Goal: Communication & Community: Answer question/provide support

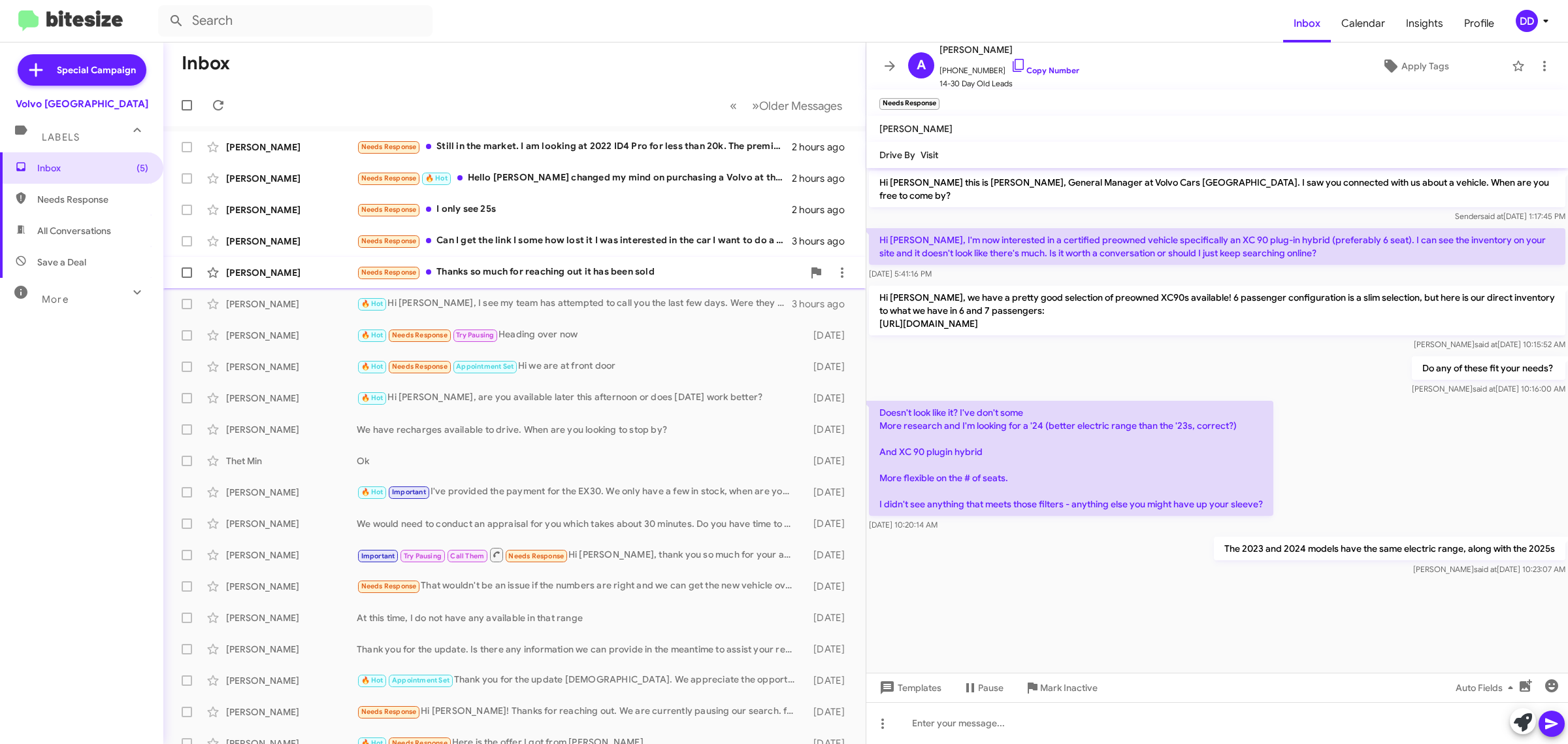
click at [678, 270] on div "Needs Response Thanks so much for reaching out it has been sold" at bounding box center [580, 272] width 446 height 15
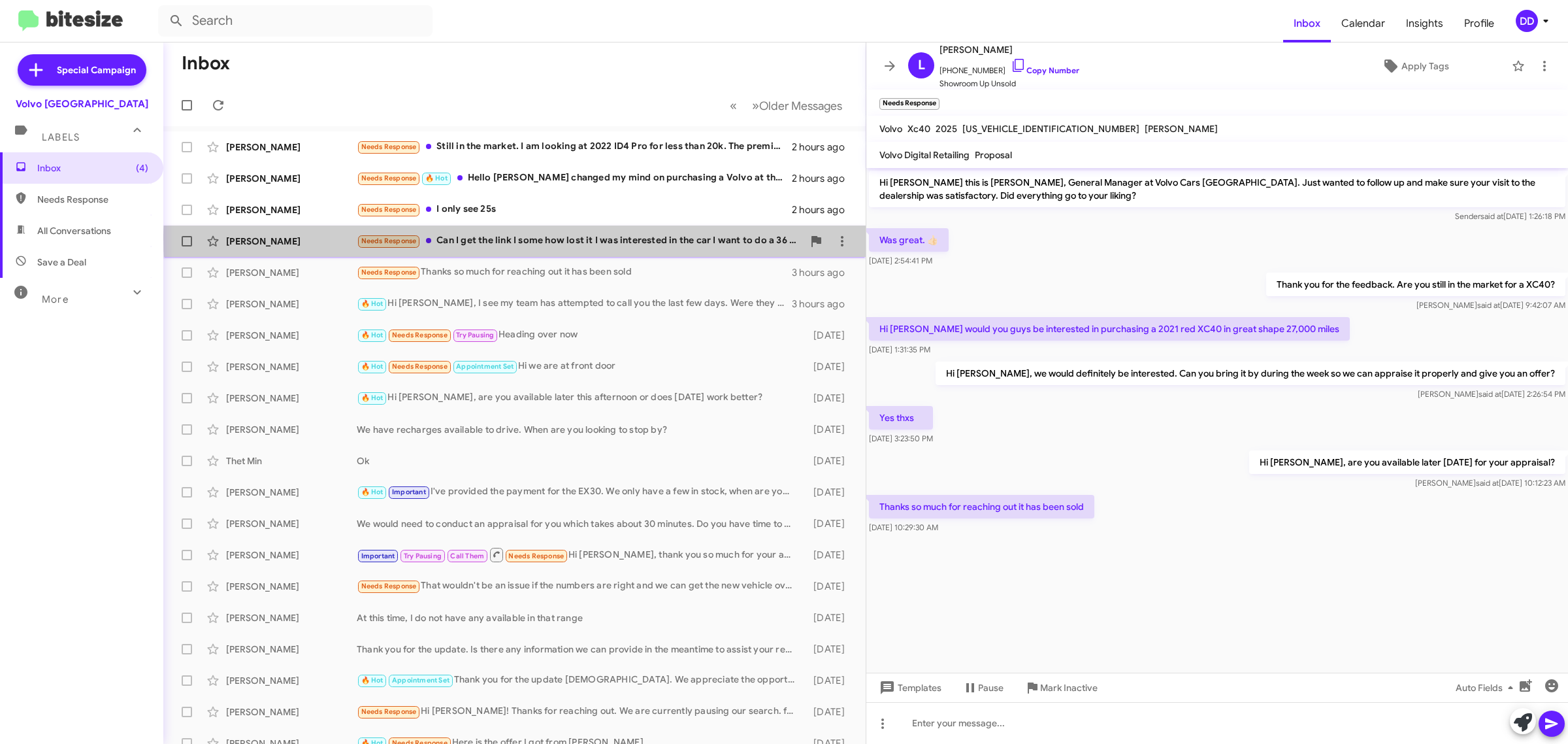
click at [670, 240] on div "Needs Response Can I get the link I some how lost it I was interested in the ca…" at bounding box center [580, 241] width 446 height 15
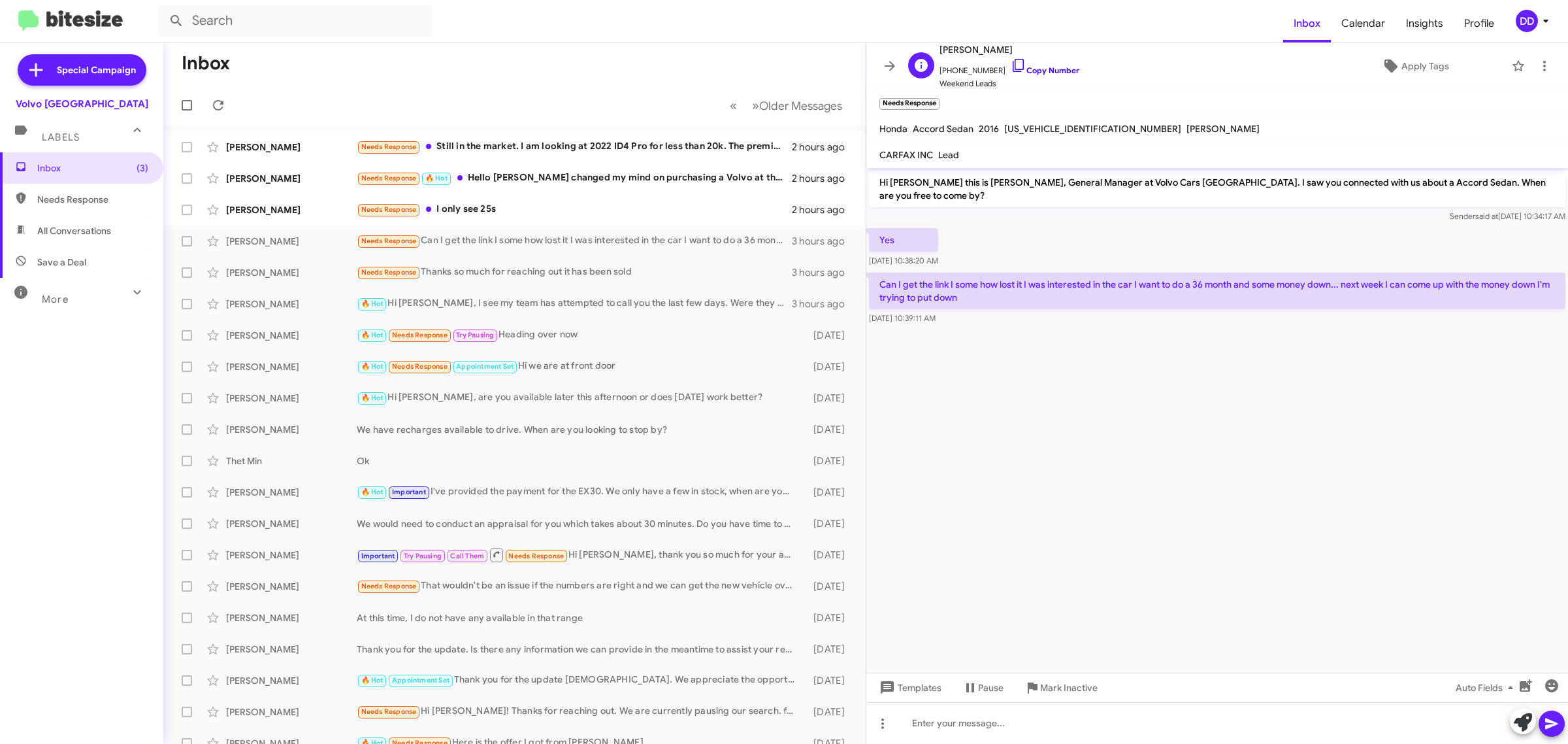
click at [1036, 66] on link "Copy Number" at bounding box center [1045, 70] width 69 height 9
click at [1141, 715] on div at bounding box center [1217, 723] width 702 height 42
paste div
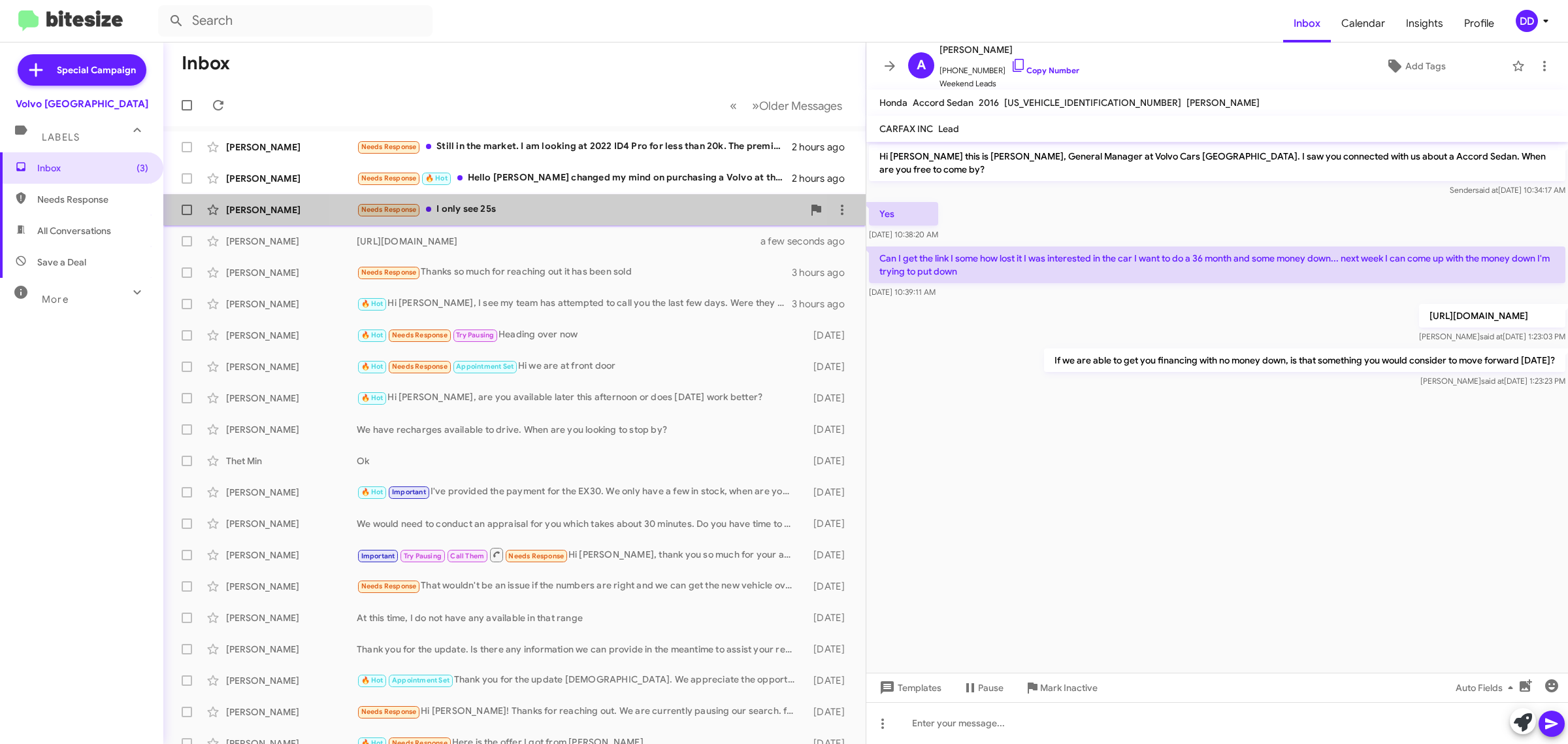
click at [570, 208] on div "Needs Response I only see 25s" at bounding box center [580, 209] width 446 height 15
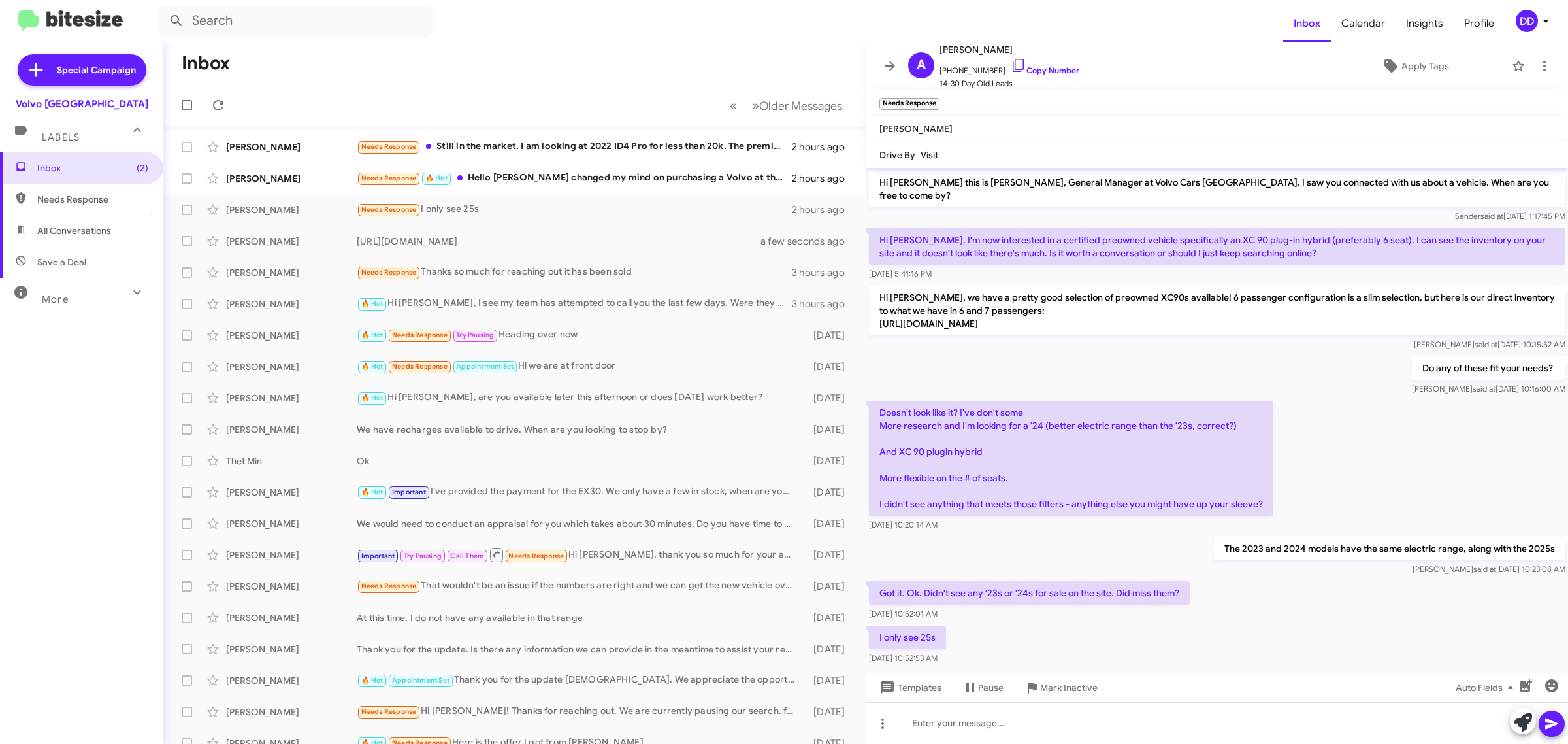
drag, startPoint x: 1265, startPoint y: 327, endPoint x: 879, endPoint y: 310, distance: 386.4
click at [879, 310] on p "Hi [PERSON_NAME], we have a pretty good selection of preowned XC90s available! …" at bounding box center [1217, 310] width 696 height 50
copy p "[URL][DOMAIN_NAME]"
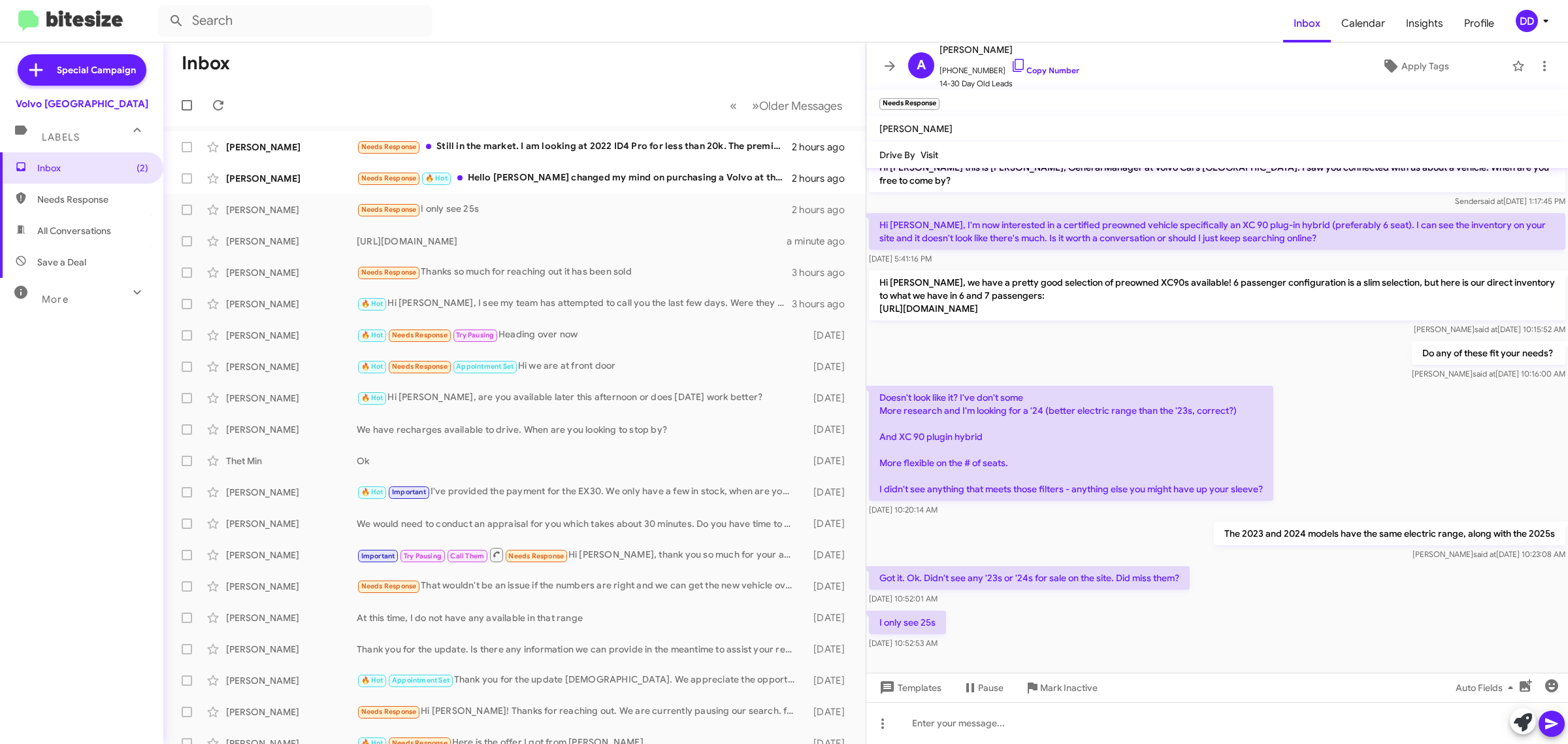
scroll to position [21, 0]
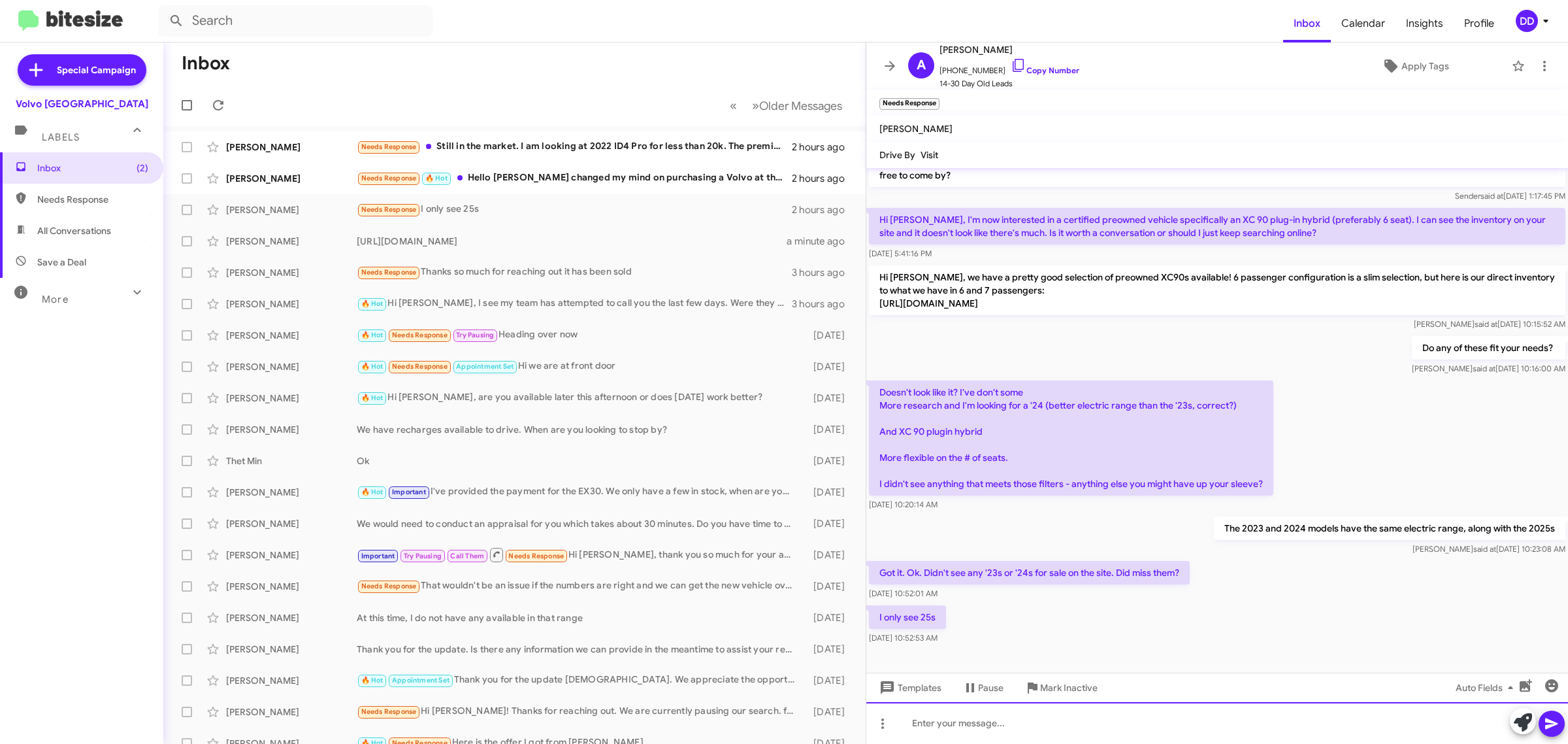
click at [1161, 732] on div at bounding box center [1217, 723] width 702 height 42
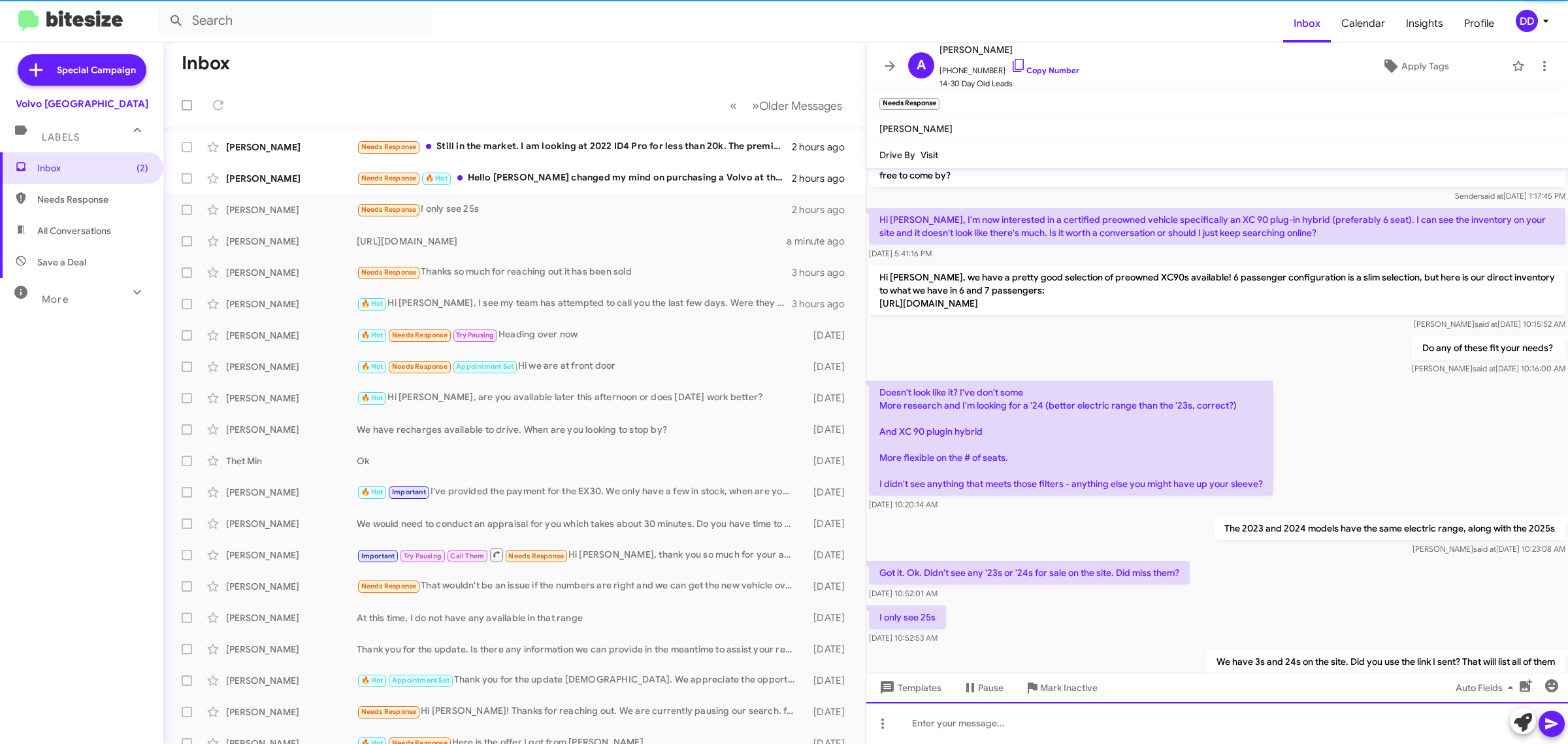
scroll to position [66, 0]
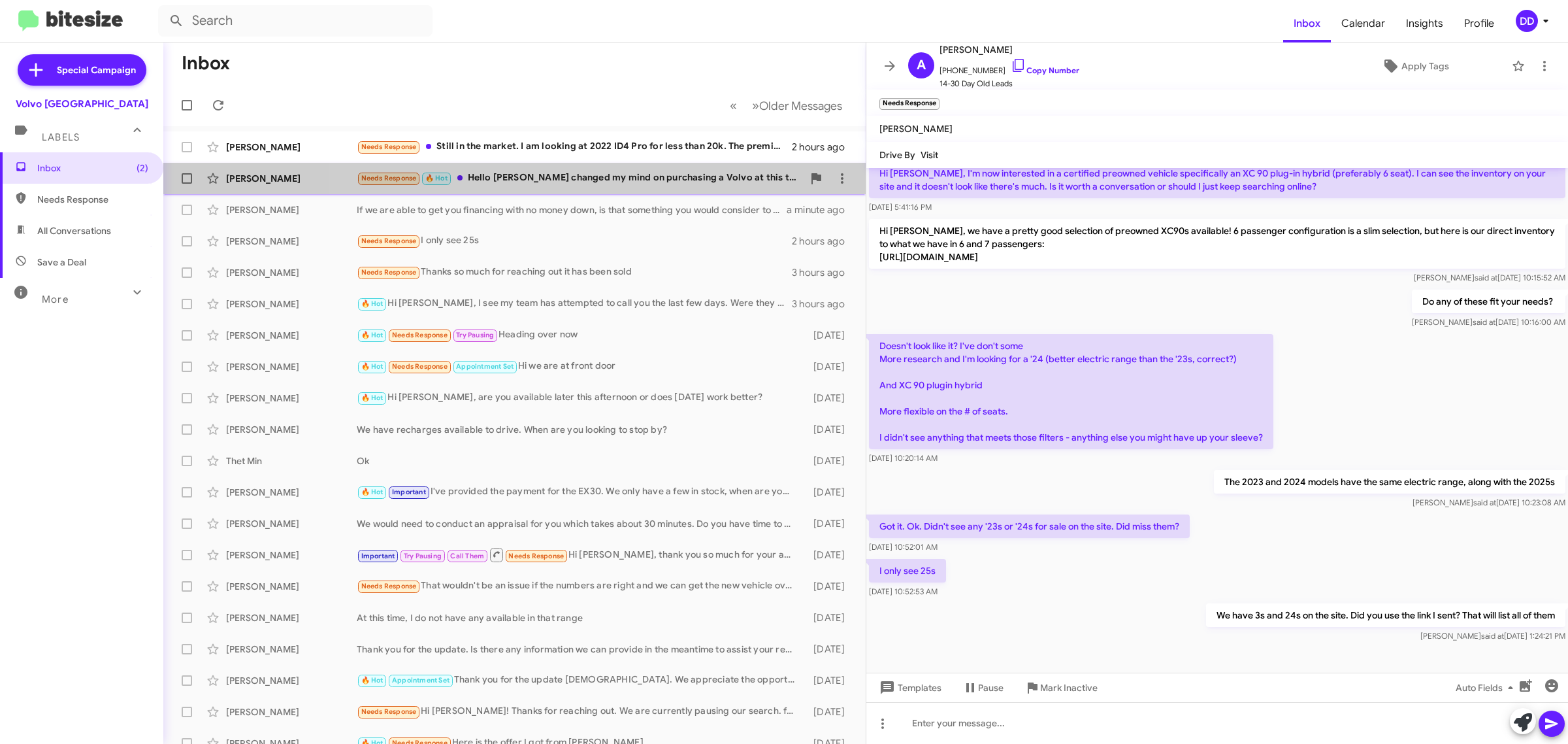
click at [601, 180] on div "Needs Response 🔥 Hot Hello [PERSON_NAME] changed my mind on purchasing a Volvo …" at bounding box center [580, 178] width 446 height 15
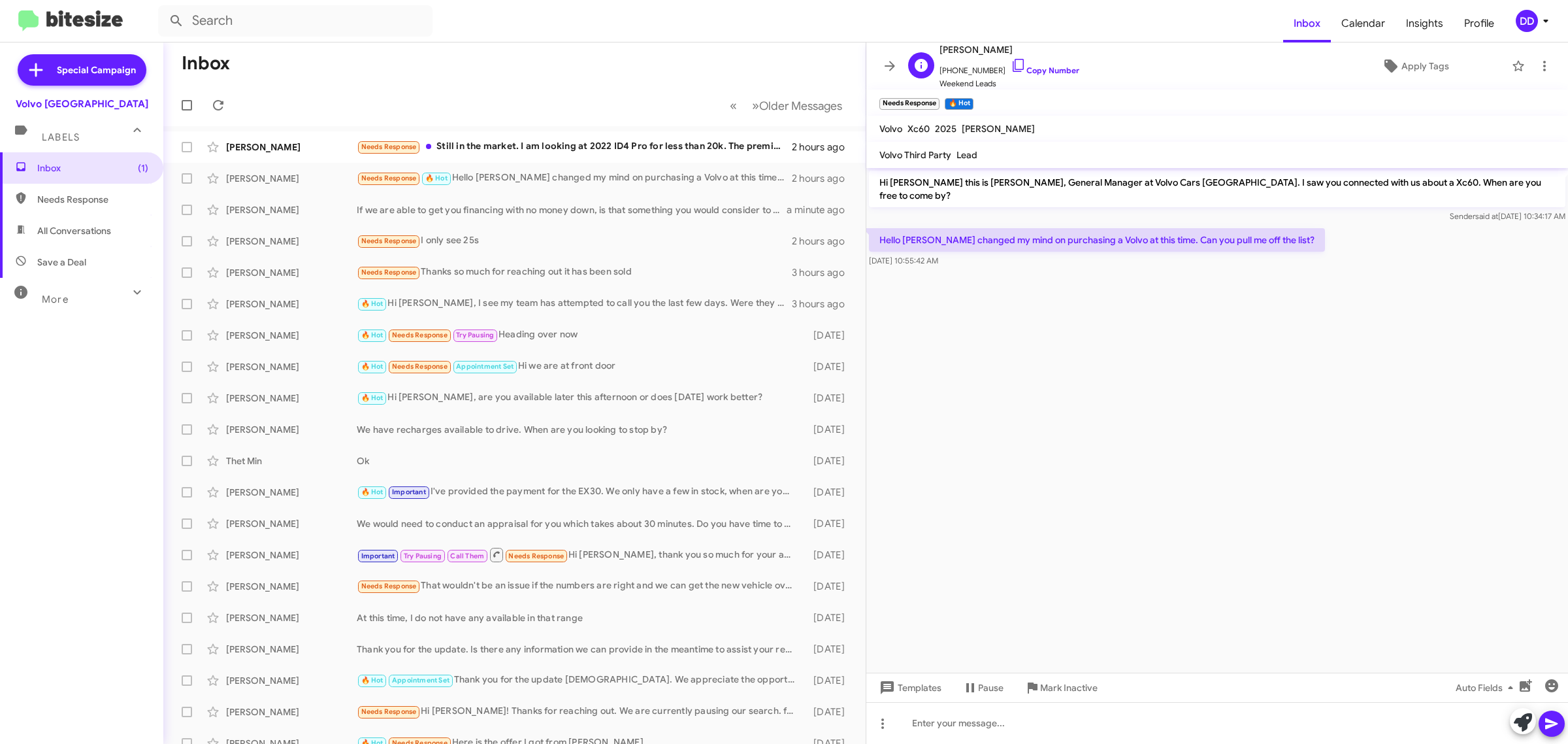
click at [1043, 66] on span "[PHONE_NUMBER] Copy Number" at bounding box center [1010, 67] width 140 height 20
click at [1053, 63] on span "[PHONE_NUMBER] Copy Number" at bounding box center [1010, 67] width 140 height 20
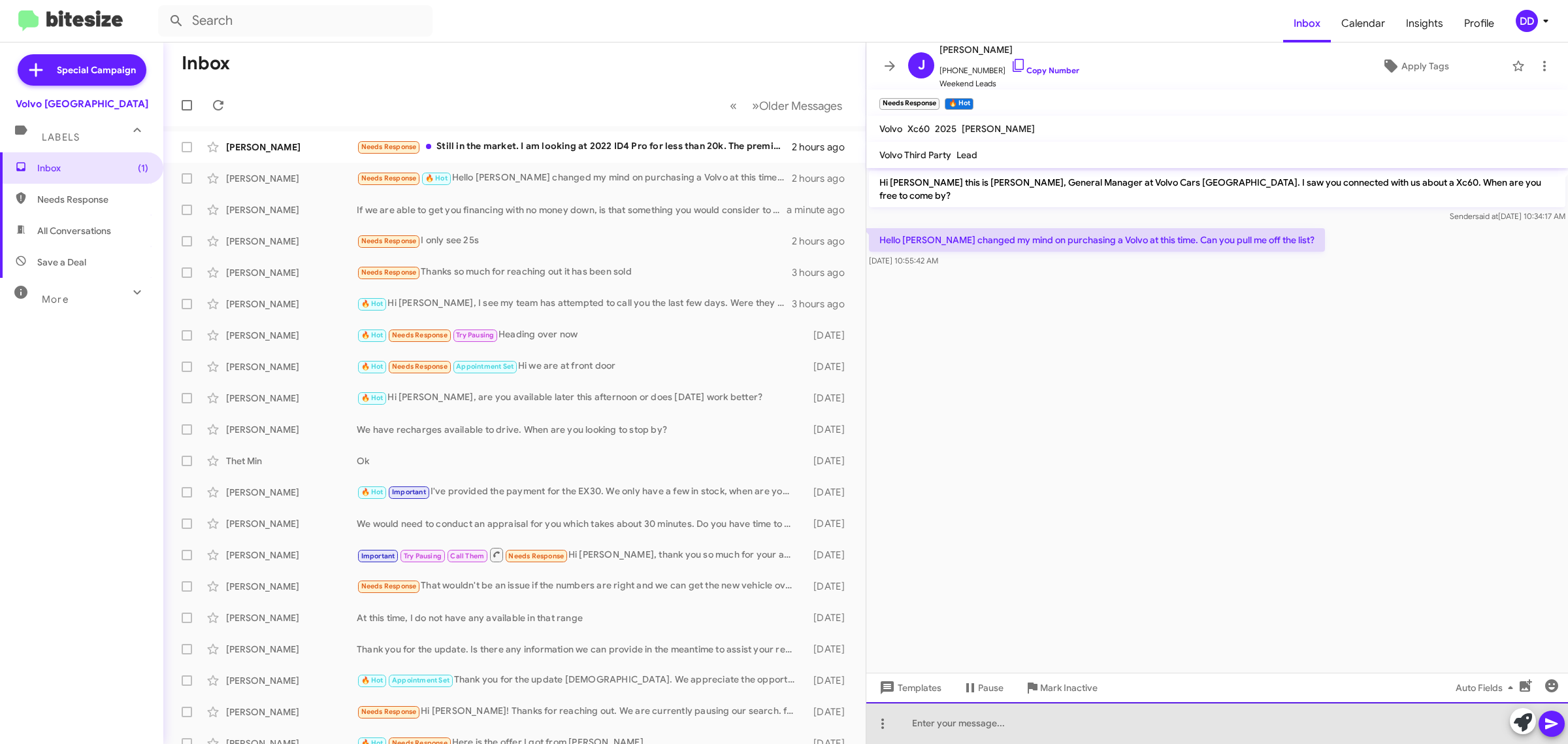
click at [1116, 722] on div at bounding box center [1217, 723] width 702 height 42
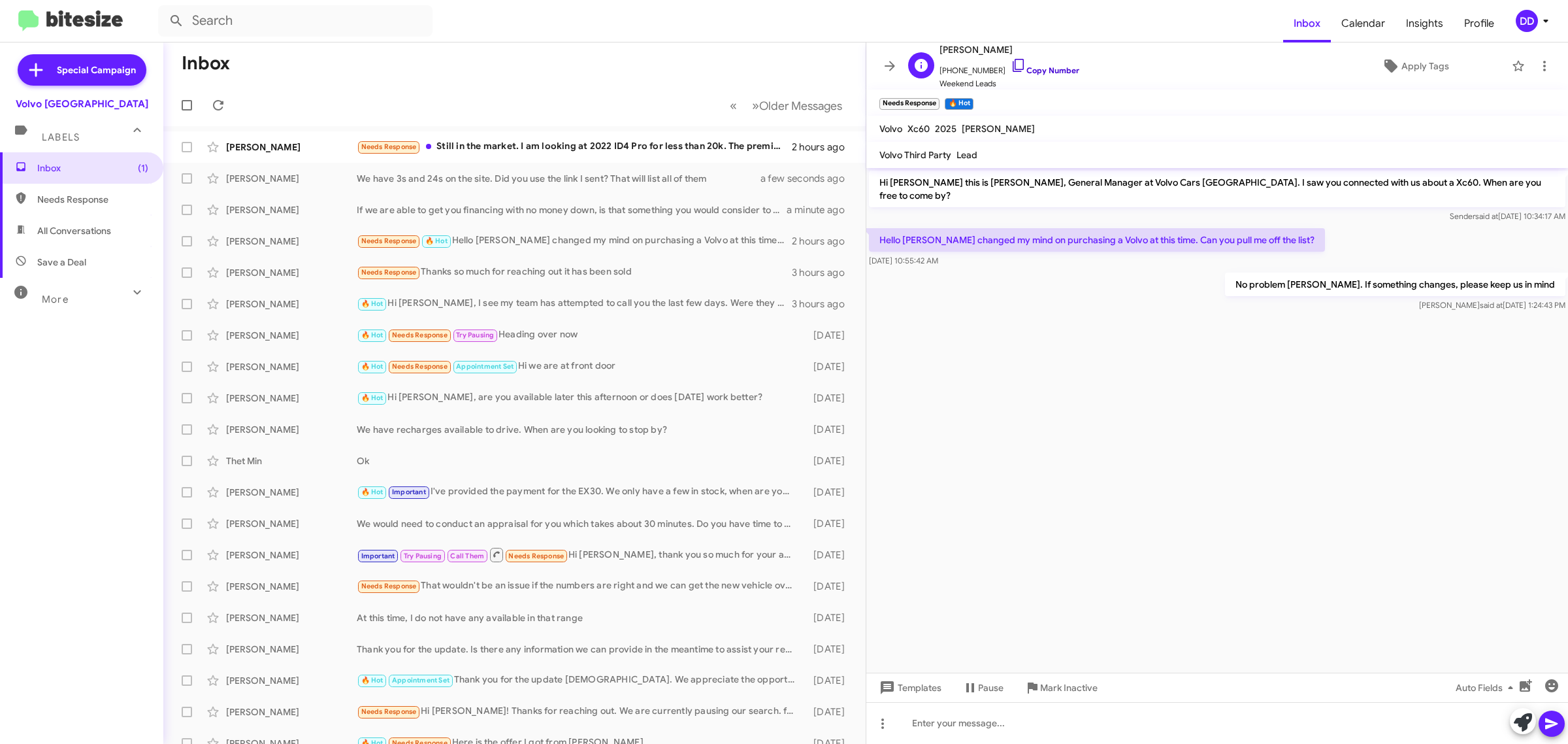
click at [1052, 72] on link "Copy Number" at bounding box center [1045, 70] width 69 height 9
